Goal: Task Accomplishment & Management: Manage account settings

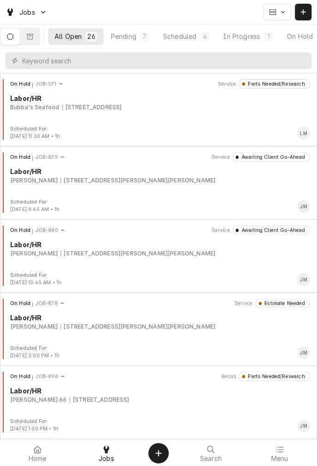
click at [254, 43] on button "In Progress 1" at bounding box center [248, 36] width 63 height 17
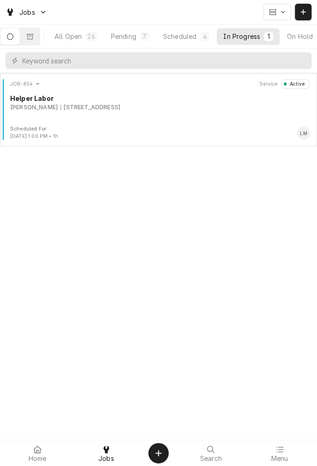
click at [66, 112] on div "JOB-854 Service Active Helper Labor Kaden Frauenberger 3305 Deer Trail Dr, Alvi…" at bounding box center [159, 102] width 310 height 46
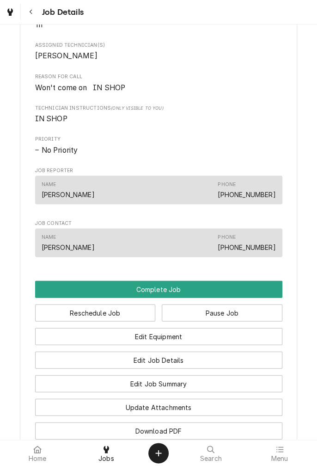
scroll to position [508, 0]
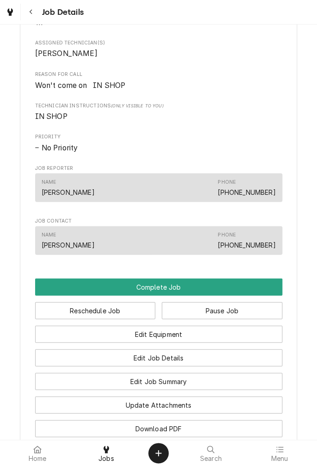
click at [202, 390] on button "Edit Job Summary" at bounding box center [159, 380] width 248 height 17
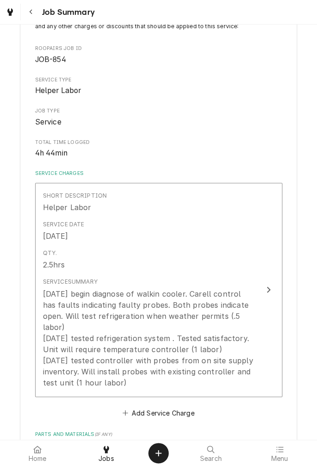
scroll to position [82, 0]
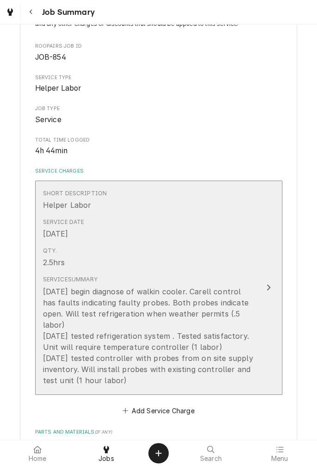
click at [145, 371] on div "[DATE] begin diagnose of walkin cooler. Carell control has faults indicating fa…" at bounding box center [149, 336] width 212 height 100
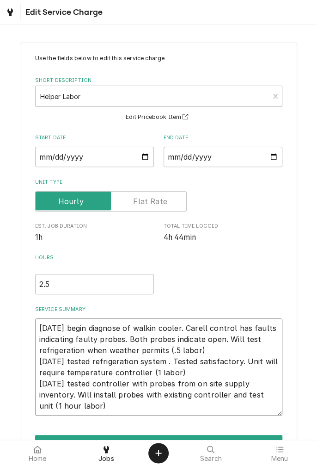
click at [100, 409] on textarea "8/19/25 begin diagnose of walkin cooler. Carell control has faults indicating f…" at bounding box center [159, 366] width 248 height 97
type textarea "x"
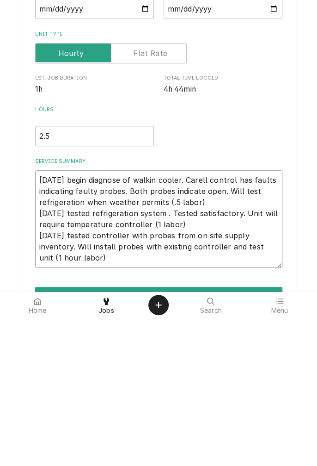
type textarea "8/19/25 begin diagnose of walkin cooler. Carell control has faults indicating f…"
type textarea "x"
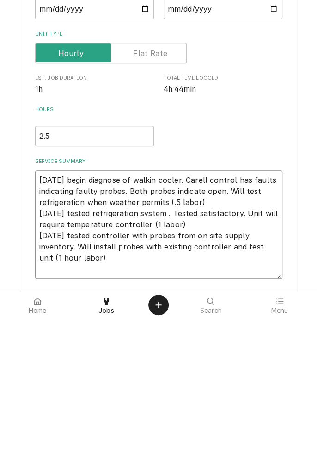
type textarea "8/19/25 begin diagnose of walkin cooler. Carell control has faults indicating f…"
type textarea "x"
type textarea "8/19/25 begin diagnose of walkin cooler. Carell control has faults indicating f…"
type textarea "x"
type textarea "8/19/25 begin diagnose of walkin cooler. Carell control has faults indicating f…"
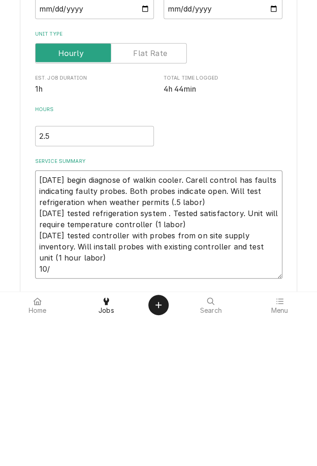
type textarea "x"
type textarea "8/19/25 begin diagnose of walkin cooler. Carell control has faults indicating f…"
type textarea "x"
type textarea "8/19/25 begin diagnose of walkin cooler. Carell control has faults indicating f…"
type textarea "x"
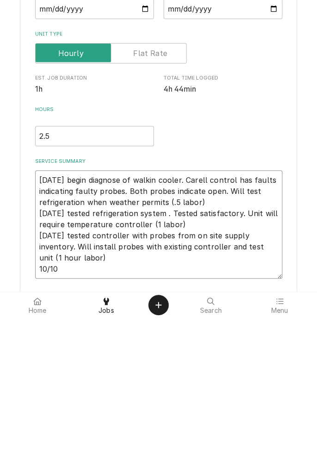
type textarea "8/19/25 begin diagnose of walkin cooler. Carell control has faults indicating f…"
type textarea "x"
type textarea "8/19/25 begin diagnose of walkin cooler. Carell control has faults indicating f…"
type textarea "x"
type textarea "8/19/25 begin diagnose of walkin cooler. Carell control has faults indicating f…"
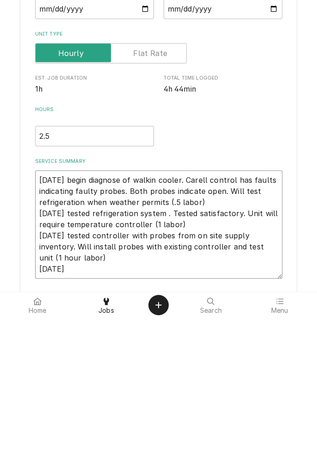
type textarea "x"
type textarea "8/19/25 begin diagnose of walkin cooler. Carell control has faults indicating f…"
type textarea "x"
type textarea "8/19/25 begin diagnose of walkin cooler. Carell control has faults indicating f…"
type textarea "x"
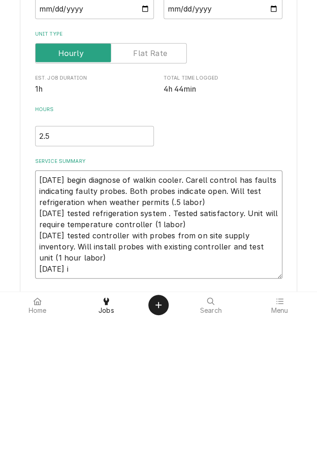
type textarea "8/19/25 begin diagnose of walkin cooler. Carell control has faults indicating f…"
type textarea "x"
type textarea "8/19/25 begin diagnose of walkin cooler. Carell control has faults indicating f…"
type textarea "x"
type textarea "8/19/25 begin diagnose of walkin cooler. Carell control has faults indicating f…"
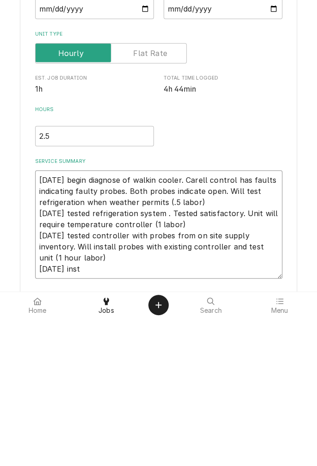
type textarea "x"
type textarea "8/19/25 begin diagnose of walkin cooler. Carell control has faults indicating f…"
type textarea "x"
type textarea "8/19/25 begin diagnose of walkin cooler. Carell control has faults indicating f…"
type textarea "x"
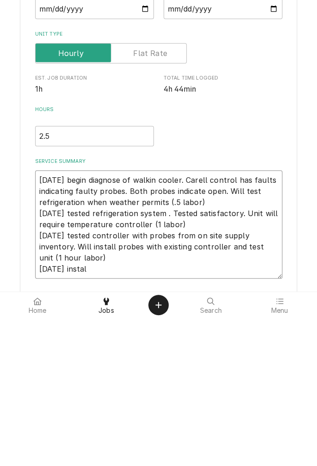
type textarea "8/19/25 begin diagnose of walkin cooler. Carell control has faults indicating f…"
type textarea "x"
type textarea "8/19/25 begin diagnose of walkin cooler. Carell control has faults indicating f…"
type textarea "x"
type textarea "8/19/25 begin diagnose of walkin cooler. Carell control has faults indicating f…"
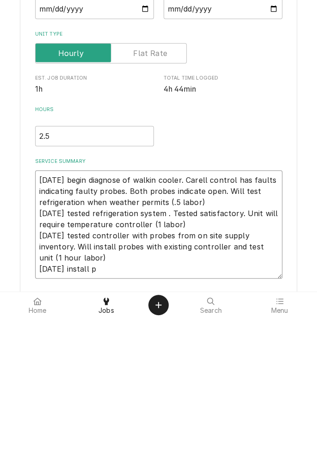
type textarea "x"
type textarea "8/19/25 begin diagnose of walkin cooler. Carell control has faults indicating f…"
type textarea "x"
type textarea "8/19/25 begin diagnose of walkin cooler. Carell control has faults indicating f…"
type textarea "x"
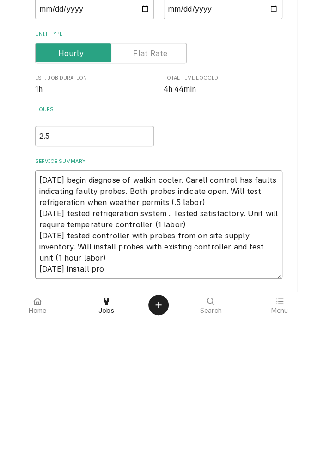
type textarea "8/19/25 begin diagnose of walkin cooler. Carell control has faults indicating f…"
type textarea "x"
type textarea "8/19/25 begin diagnose of walkin cooler. Carell control has faults indicating f…"
type textarea "x"
type textarea "8/19/25 begin diagnose of walkin cooler. Carell control has faults indicating f…"
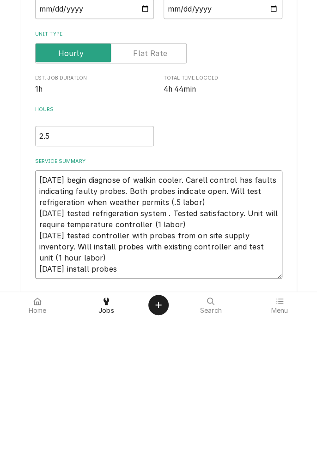
type textarea "x"
type textarea "8/19/25 begin diagnose of walkin cooler. Carell control has faults indicating f…"
type textarea "x"
type textarea "8/19/25 begin diagnose of walkin cooler. Carell control has faults indicating f…"
type textarea "x"
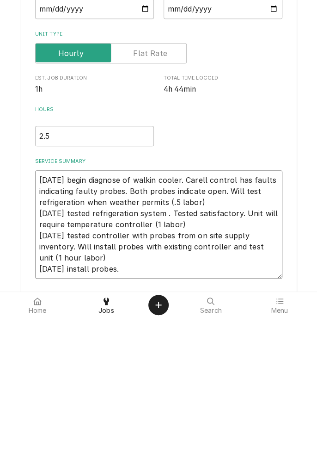
type textarea "8/19/25 begin diagnose of walkin cooler. Carell control has faults indicating f…"
type textarea "x"
type textarea "8/19/25 begin diagnose of walkin cooler. Carell control has faults indicating f…"
type textarea "x"
type textarea "8/19/25 begin diagnose of walkin cooler. Carell control has faults indicating f…"
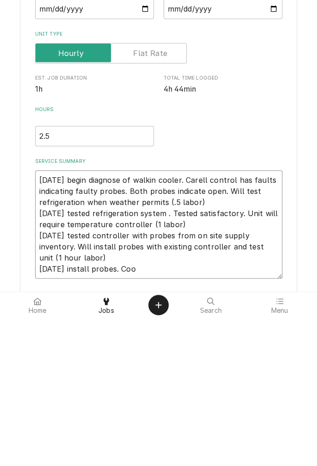
type textarea "x"
type textarea "8/19/25 begin diagnose of walkin cooler. Carell control has faults indicating f…"
type textarea "x"
type textarea "8/19/25 begin diagnose of walkin cooler. Carell control has faults indicating f…"
type textarea "x"
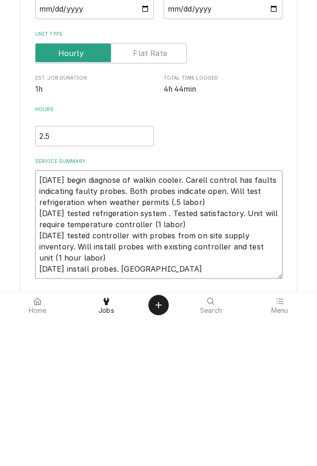
type textarea "8/19/25 begin diagnose of walkin cooler. Carell control has faults indicating f…"
type textarea "x"
type textarea "8/19/25 begin diagnose of walkin cooler. Carell control has faults indicating f…"
type textarea "x"
type textarea "8/19/25 begin diagnose of walkin cooler. Carell control has faults indicating f…"
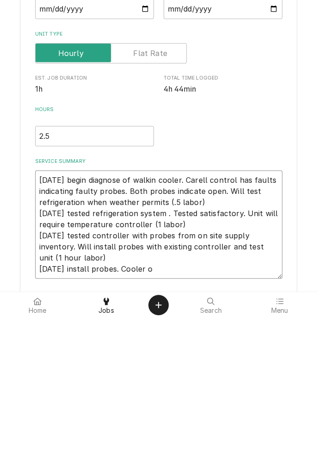
type textarea "x"
type textarea "8/19/25 begin diagnose of walkin cooler. Carell control has faults indicating f…"
type textarea "x"
type textarea "8/19/25 begin diagnose of walkin cooler. Carell control has faults indicating f…"
type textarea "x"
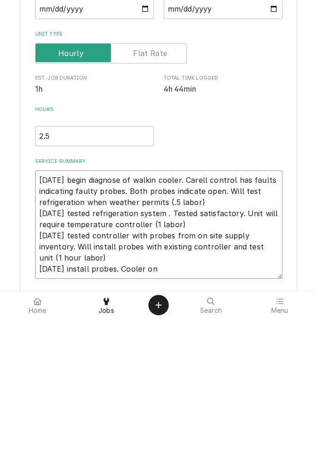
type textarea "8/19/25 begin diagnose of walkin cooler. Carell control has faults indicating f…"
type textarea "x"
type textarea "8/19/25 begin diagnose of walkin cooler. Carell control has faults indicating f…"
type textarea "x"
type textarea "8/19/25 begin diagnose of walkin cooler. Carell control has faults indicating f…"
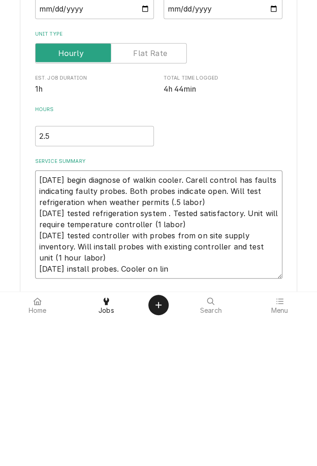
type textarea "x"
type textarea "8/19/25 begin diagnose of walkin cooler. Carell control has faults indicating f…"
type textarea "x"
type textarea "8/19/25 begin diagnose of walkin cooler. Carell control has faults indicating f…"
type textarea "x"
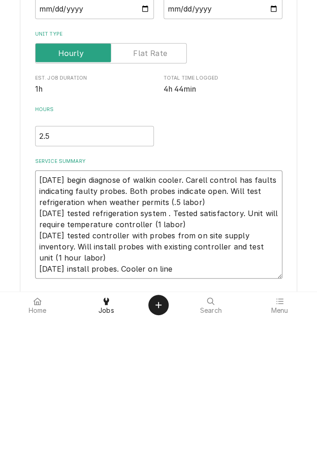
type textarea "8/19/25 begin diagnose of walkin cooler. Carell control has faults indicating f…"
type textarea "x"
type textarea "8/19/25 begin diagnose of walkin cooler. Carell control has faults indicating f…"
type textarea "x"
type textarea "8/19/25 begin diagnose of walkin cooler. Carell control has faults indicating f…"
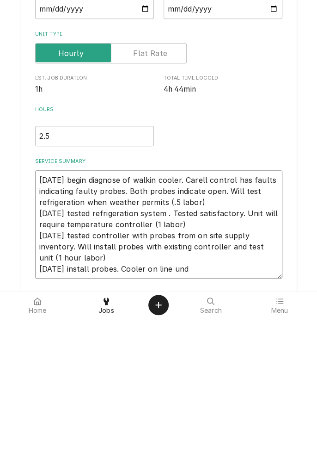
type textarea "x"
type textarea "8/19/25 begin diagnose of walkin cooler. Carell control has faults indicating f…"
type textarea "x"
type textarea "8/19/25 begin diagnose of walkin cooler. Carell control has faults indicating f…"
type textarea "x"
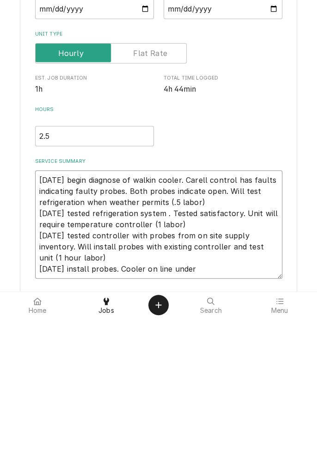
type textarea "8/19/25 begin diagnose of walkin cooler. Carell control has faults indicating f…"
type textarea "x"
type textarea "8/19/25 begin diagnose of walkin cooler. Carell control has faults indicating f…"
type textarea "x"
type textarea "8/19/25 begin diagnose of walkin cooler. Carell control has faults indicating f…"
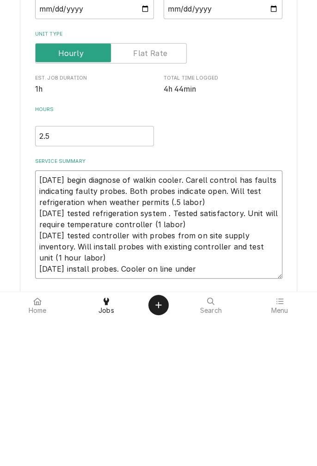
type textarea "x"
type textarea "8/19/25 begin diagnose of walkin cooler. Carell control has faults indicating f…"
type textarea "x"
type textarea "8/19/25 begin diagnose of walkin cooler. Carell control has faults indicating f…"
type textarea "x"
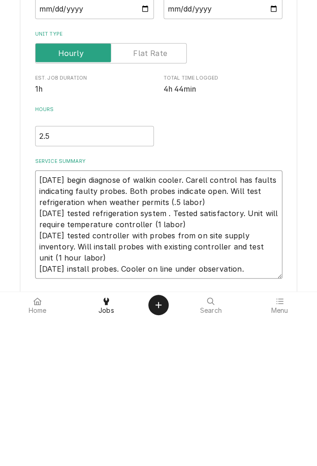
type textarea "8/19/25 begin diagnose of walkin cooler. Carell control has faults indicating f…"
click at [56, 286] on input "2.5" at bounding box center [94, 284] width 119 height 20
type textarea "x"
type input "2"
type textarea "x"
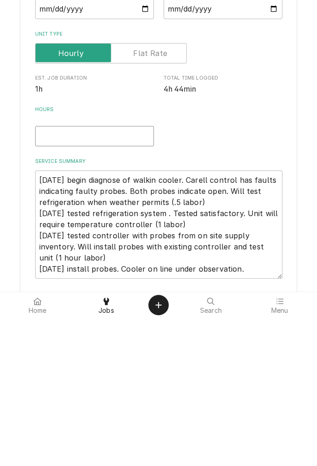
type textarea "x"
type input "3"
type textarea "x"
type input "3.5"
type textarea "x"
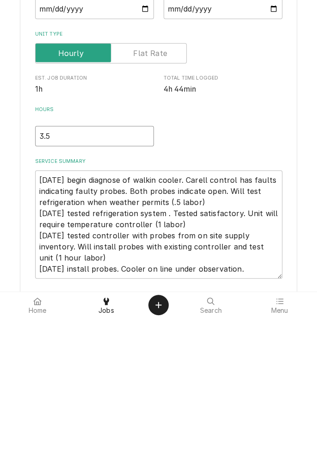
type input "3.5"
click at [260, 418] on textarea "8/19/25 begin diagnose of walkin cooler. Carell control has faults indicating f…" at bounding box center [159, 372] width 248 height 108
type textarea "x"
type textarea "8/19/25 begin diagnose of walkin cooler. Carell control has faults indicating f…"
type textarea "x"
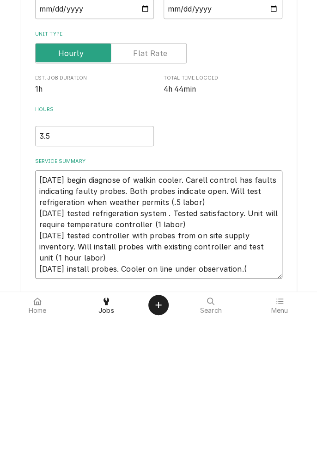
type textarea "8/19/25 begin diagnose of walkin cooler. Carell control has faults indicating f…"
type textarea "x"
type textarea "8/19/25 begin diagnose of walkin cooler. Carell control has faults indicating f…"
type textarea "x"
type textarea "8/19/25 begin diagnose of walkin cooler. Carell control has faults indicating f…"
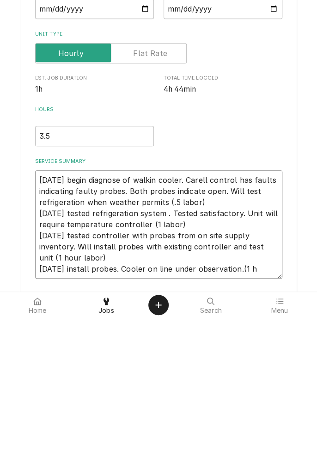
type textarea "x"
type textarea "8/19/25 begin diagnose of walkin cooler. Carell control has faults indicating f…"
type textarea "x"
type textarea "8/19/25 begin diagnose of walkin cooler. Carell control has faults indicating f…"
type textarea "x"
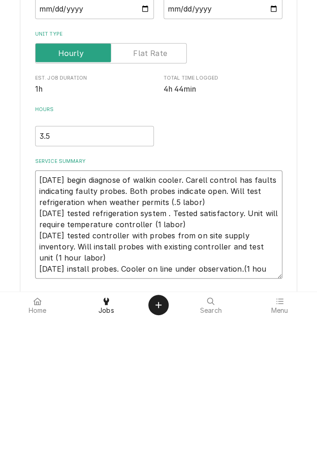
type textarea "8/19/25 begin diagnose of walkin cooler. Carell control has faults indicating f…"
type textarea "x"
type textarea "8/19/25 begin diagnose of walkin cooler. Carell control has faults indicating f…"
type textarea "x"
type textarea "8/19/25 begin diagnose of walkin cooler. Carell control has faults indicating f…"
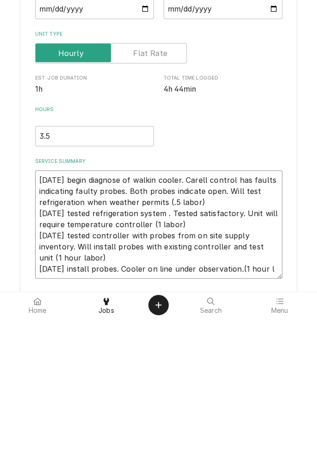
type textarea "x"
type textarea "8/19/25 begin diagnose of walkin cooler. Carell control has faults indicating f…"
type textarea "x"
type textarea "8/19/25 begin diagnose of walkin cooler. Carell control has faults indicating f…"
type textarea "x"
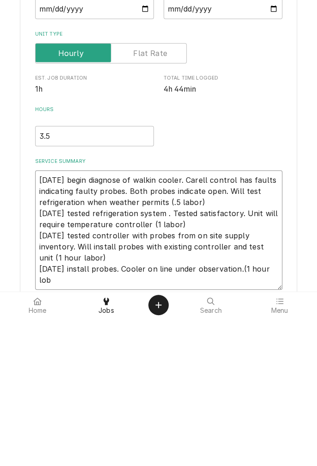
type textarea "8/19/25 begin diagnose of walkin cooler. Carell control has faults indicating f…"
type textarea "x"
type textarea "8/19/25 begin diagnose of walkin cooler. Carell control has faults indicating f…"
type textarea "x"
type textarea "8/19/25 begin diagnose of walkin cooler. Carell control has faults indicating f…"
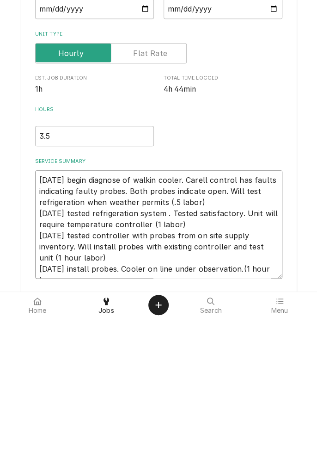
type textarea "x"
type textarea "8/19/25 begin diagnose of walkin cooler. Carell control has faults indicating f…"
type textarea "x"
type textarea "[DATE] begin diagnose of walkin cooler. Carell control has faults indicating fa…"
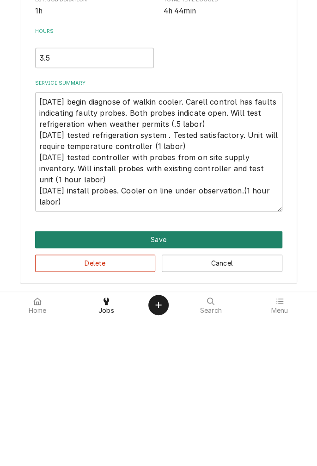
click at [195, 389] on button "Save" at bounding box center [159, 387] width 248 height 17
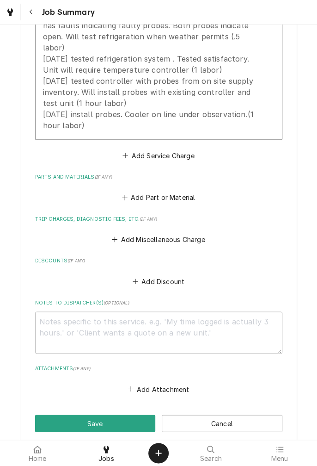
scroll to position [446, 0]
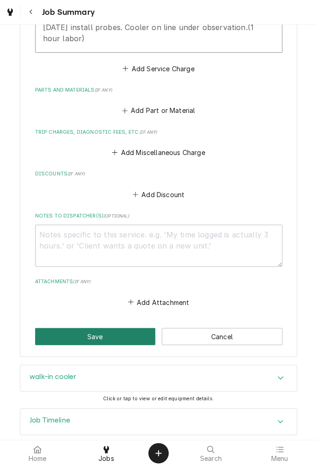
click at [109, 328] on button "Save" at bounding box center [95, 336] width 121 height 17
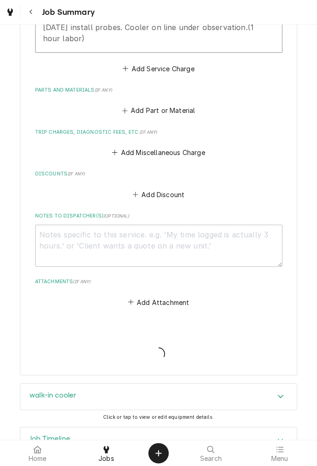
type textarea "x"
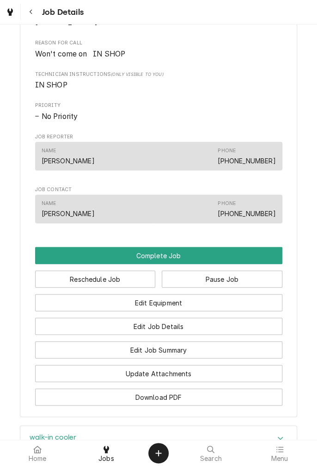
scroll to position [540, 0]
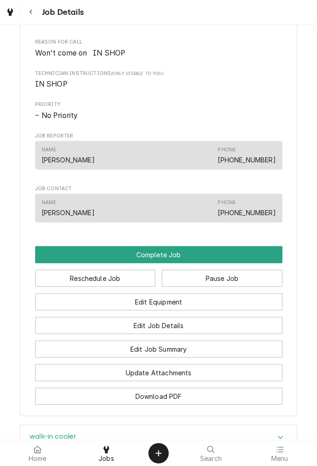
click at [229, 286] on button "Pause Job" at bounding box center [222, 277] width 121 height 17
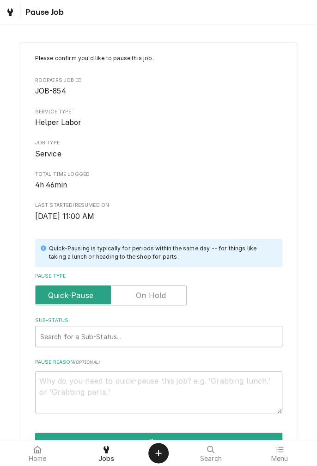
click at [157, 293] on label "Pause Type" at bounding box center [111, 295] width 152 height 20
click at [157, 293] on input "Pause Type" at bounding box center [110, 295] width 143 height 20
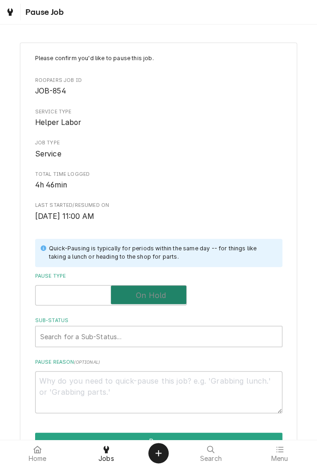
checkbox input "true"
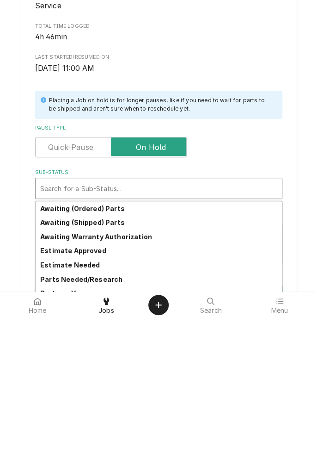
scroll to position [68, 0]
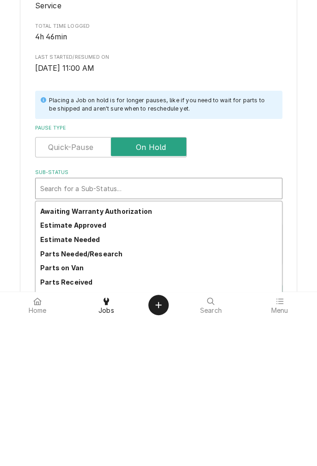
click at [112, 402] on strong "Parts Needed/Research" at bounding box center [81, 402] width 82 height 8
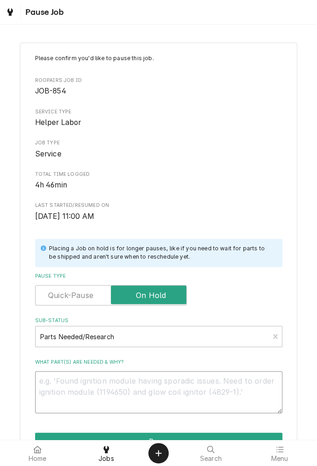
click at [161, 384] on textarea "What part(s) are needed & why?" at bounding box center [159, 392] width 248 height 42
type textarea "x"
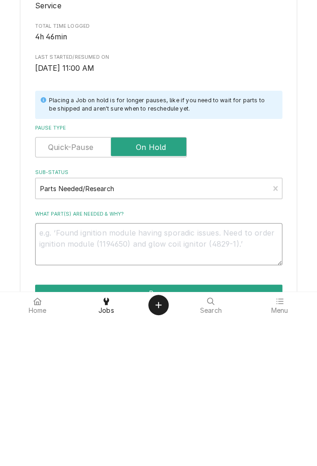
type textarea "C"
type textarea "x"
type textarea "Co"
type textarea "x"
type textarea "Coo"
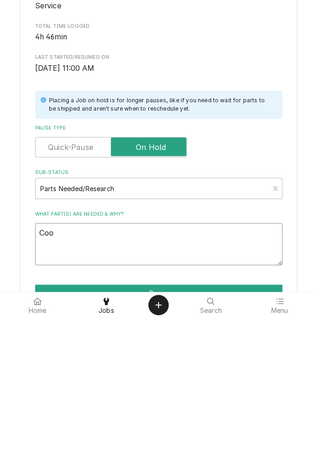
type textarea "x"
type textarea "Cool"
type textarea "x"
type textarea "Coole"
type textarea "x"
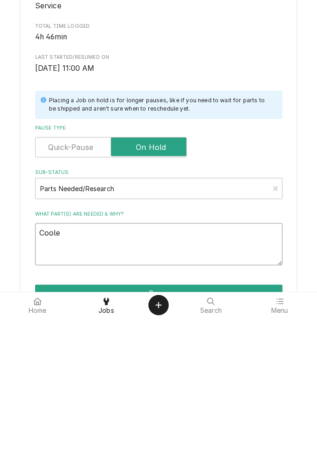
type textarea "Cooler"
type textarea "x"
type textarea "Cooler"
type textarea "x"
type textarea "Cooler o"
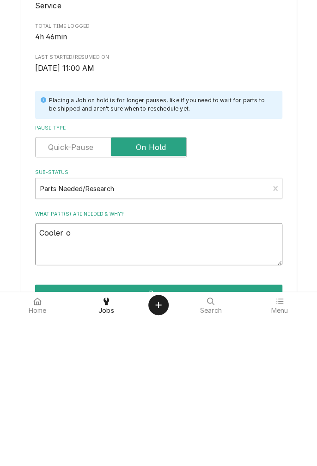
type textarea "x"
type textarea "Cooler op"
type textarea "x"
type textarea "Cooler ope"
type textarea "x"
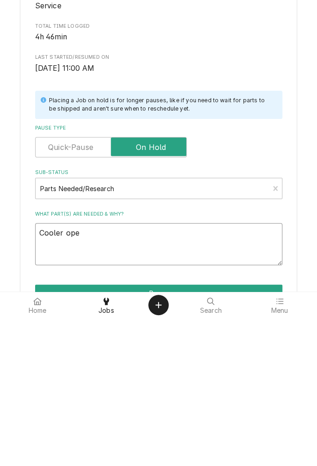
type textarea "Cooler oper"
type textarea "x"
type textarea "Cooler opera"
type textarea "x"
type textarea "Cooler operat"
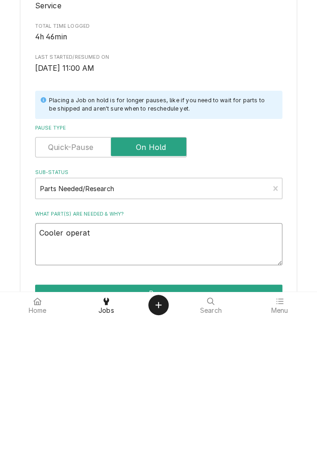
type textarea "x"
type textarea "Cooler operati"
type textarea "x"
type textarea "Cooler operatin"
type textarea "x"
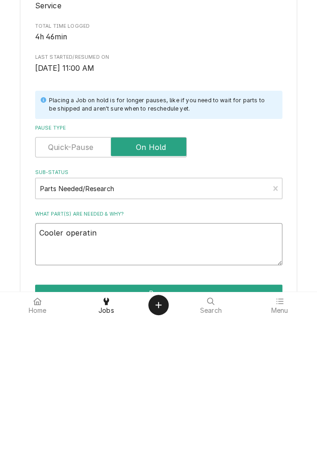
type textarea "Cooler operating"
type textarea "x"
type textarea "Cooler operating"
type textarea "x"
type textarea "Cooler operating u"
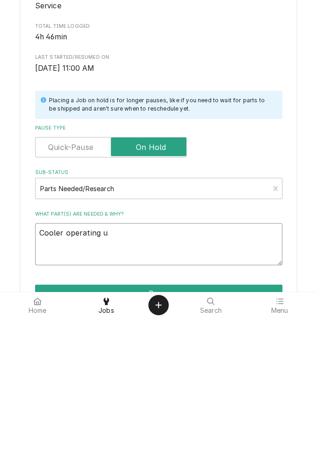
type textarea "x"
type textarea "Cooler operating un"
type textarea "x"
type textarea "Cooler operating und"
type textarea "x"
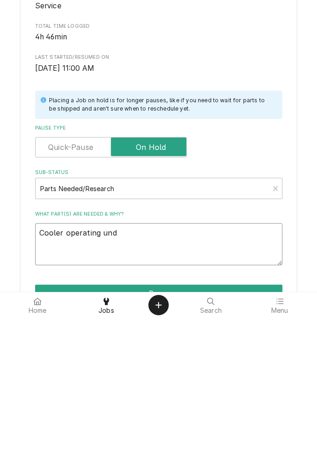
type textarea "Cooler operating unde"
type textarea "x"
type textarea "Cooler operating under"
type textarea "x"
type textarea "Cooler operating under"
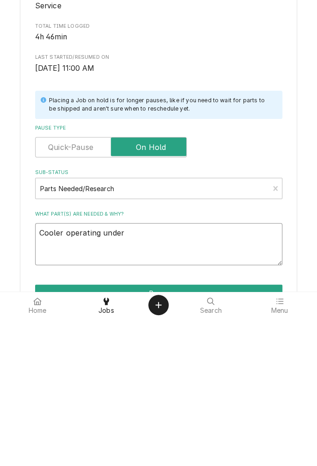
type textarea "x"
type textarea "Cooler operating under observation"
type textarea "x"
type textarea "Cooler operating under observation."
type textarea "x"
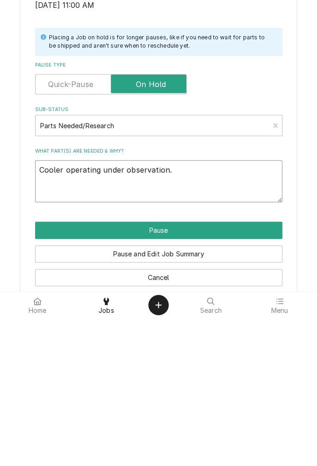
scroll to position [77, 0]
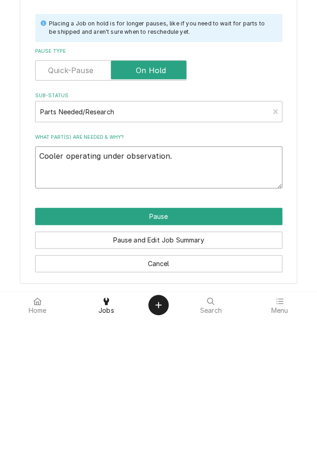
type textarea "Cooler operating under observation."
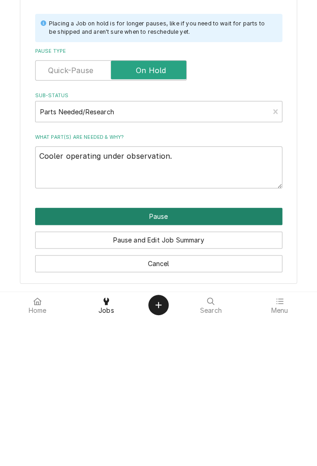
click at [186, 371] on button "Pause" at bounding box center [159, 364] width 248 height 17
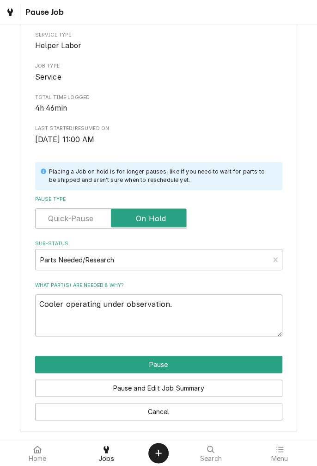
type textarea "x"
